Goal: Complete application form

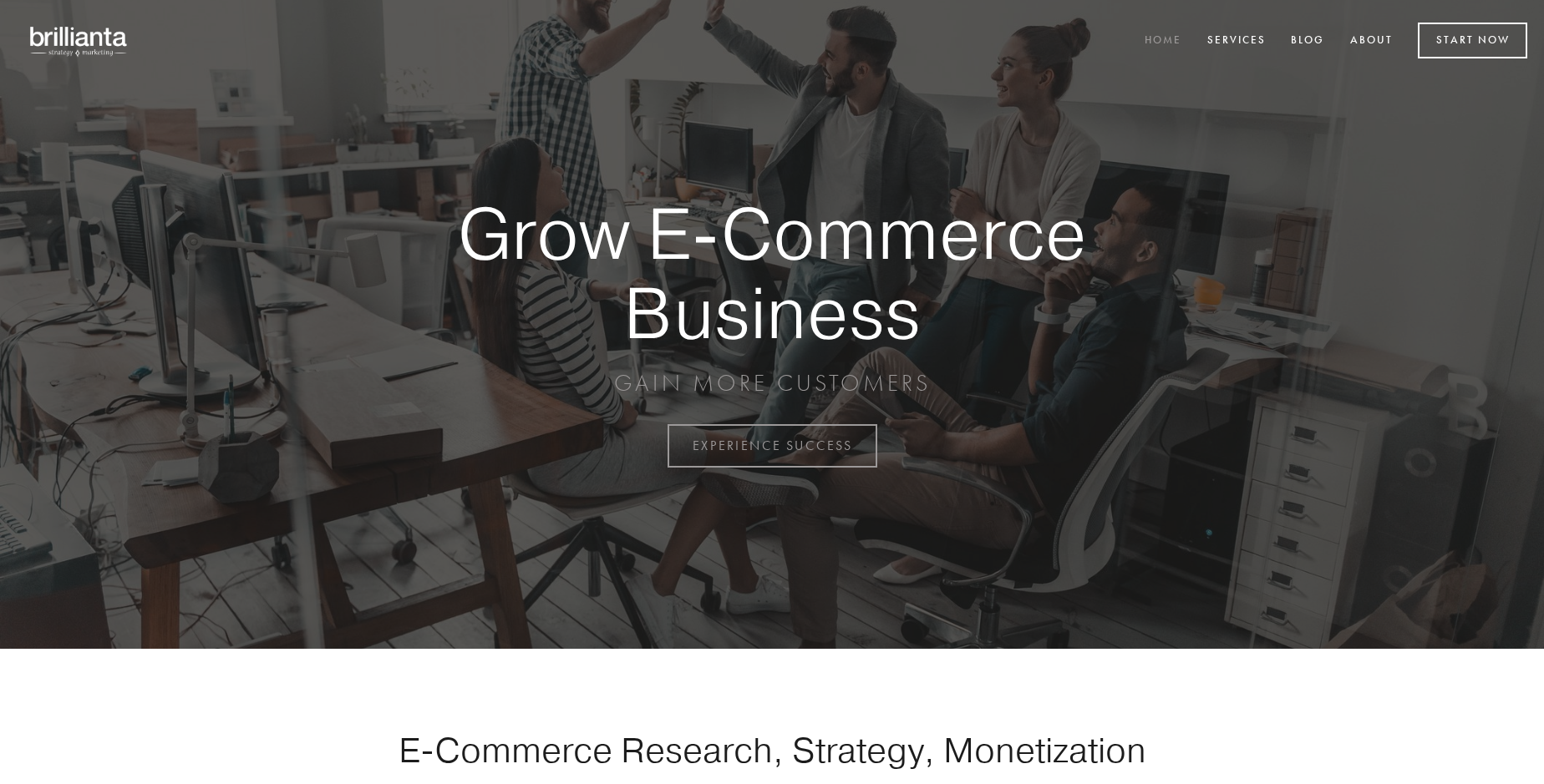
scroll to position [4378, 0]
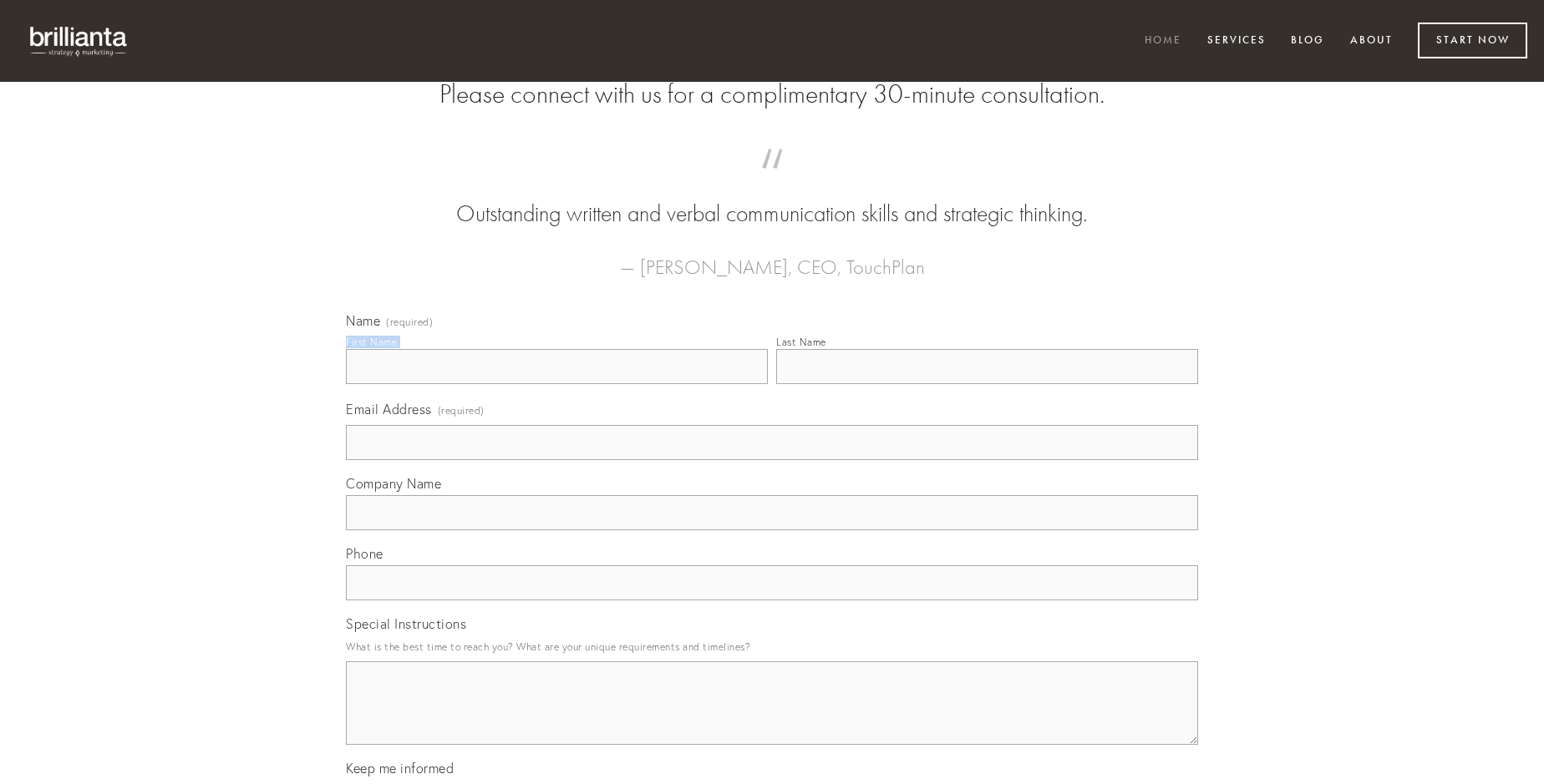
type input "[PERSON_NAME]"
click at [987, 384] on input "Last Name" at bounding box center [986, 367] width 422 height 35
type input "[PERSON_NAME]"
click at [772, 460] on input "Email Address (required)" at bounding box center [772, 442] width 852 height 35
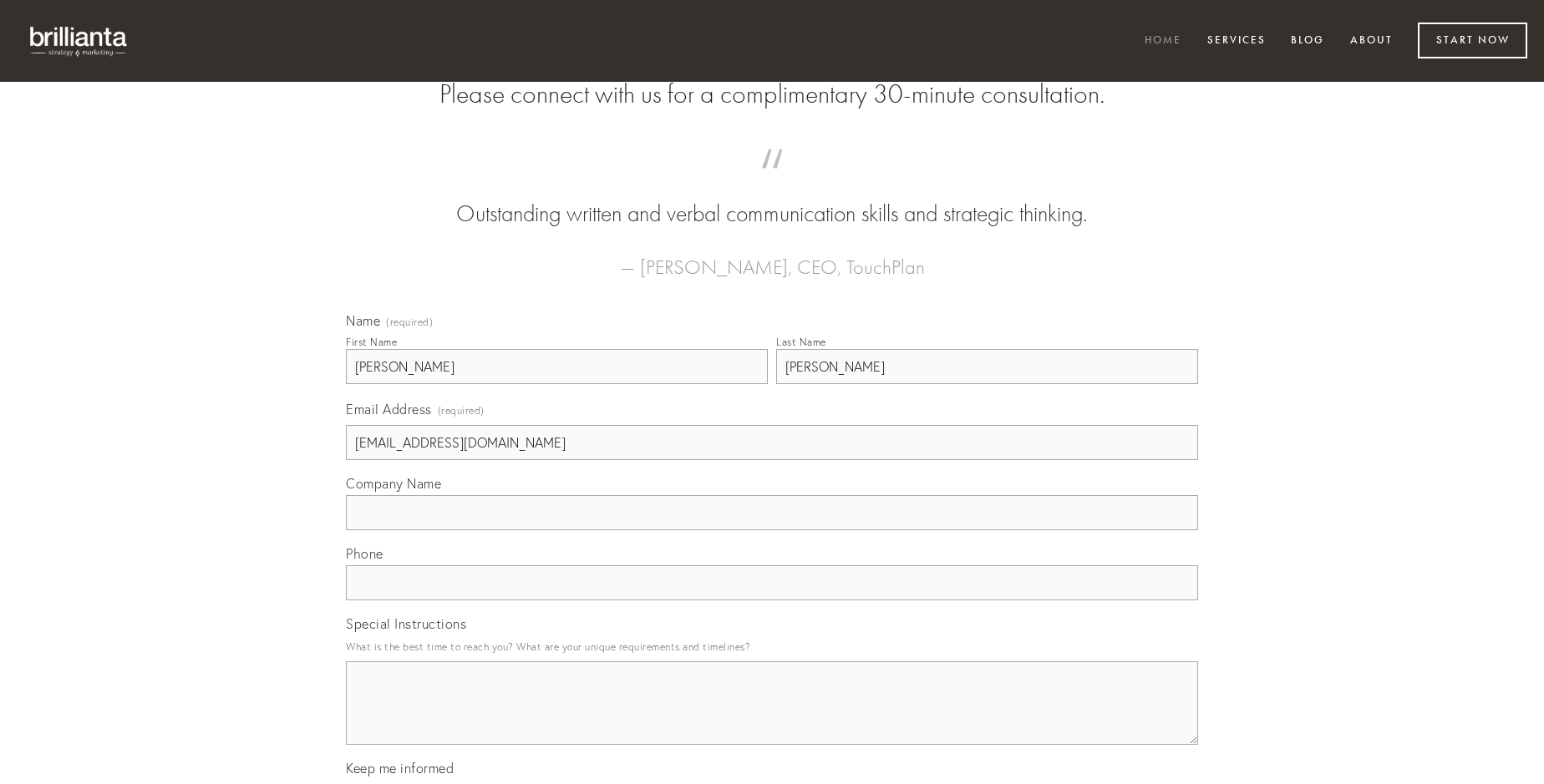
type input "[EMAIL_ADDRESS][DOMAIN_NAME]"
click at [772, 531] on input "Company Name" at bounding box center [772, 513] width 852 height 35
type input "cunctatio"
click at [772, 601] on input "text" at bounding box center [772, 583] width 852 height 35
click at [772, 718] on textarea "Special Instructions" at bounding box center [772, 702] width 852 height 83
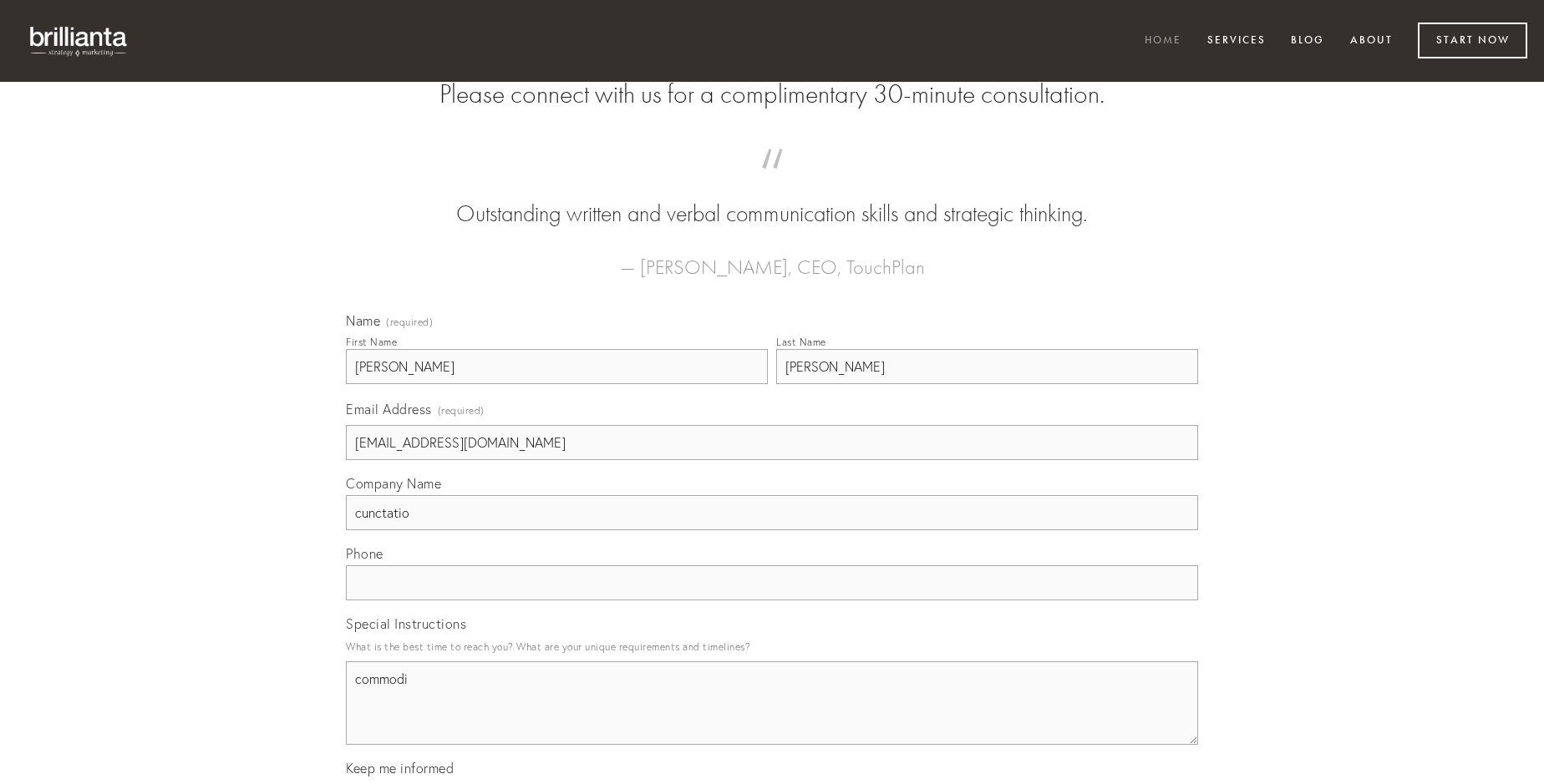
type textarea "commodi"
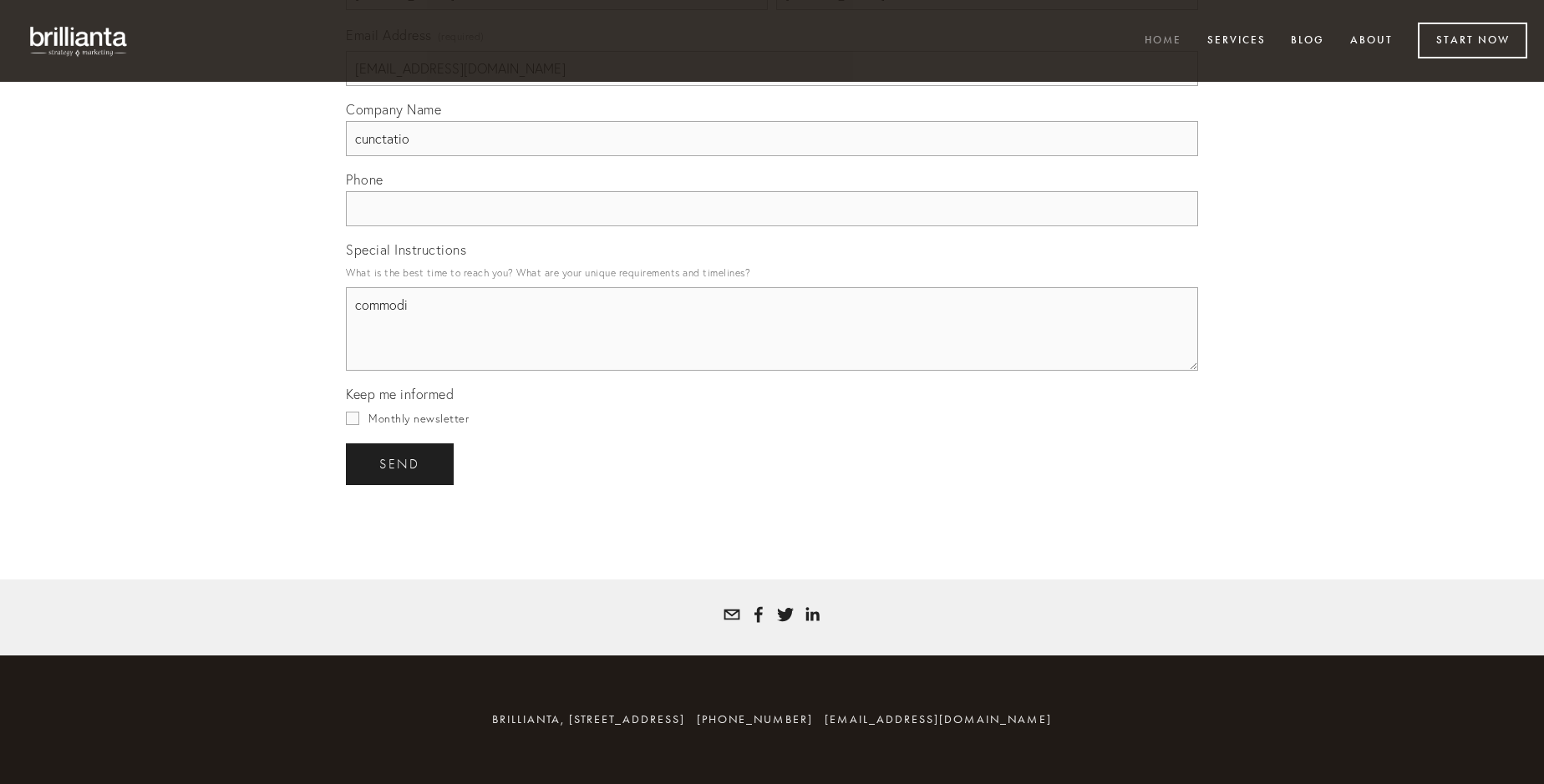
click at [401, 464] on span "send" at bounding box center [400, 464] width 41 height 15
